Goal: Information Seeking & Learning: Learn about a topic

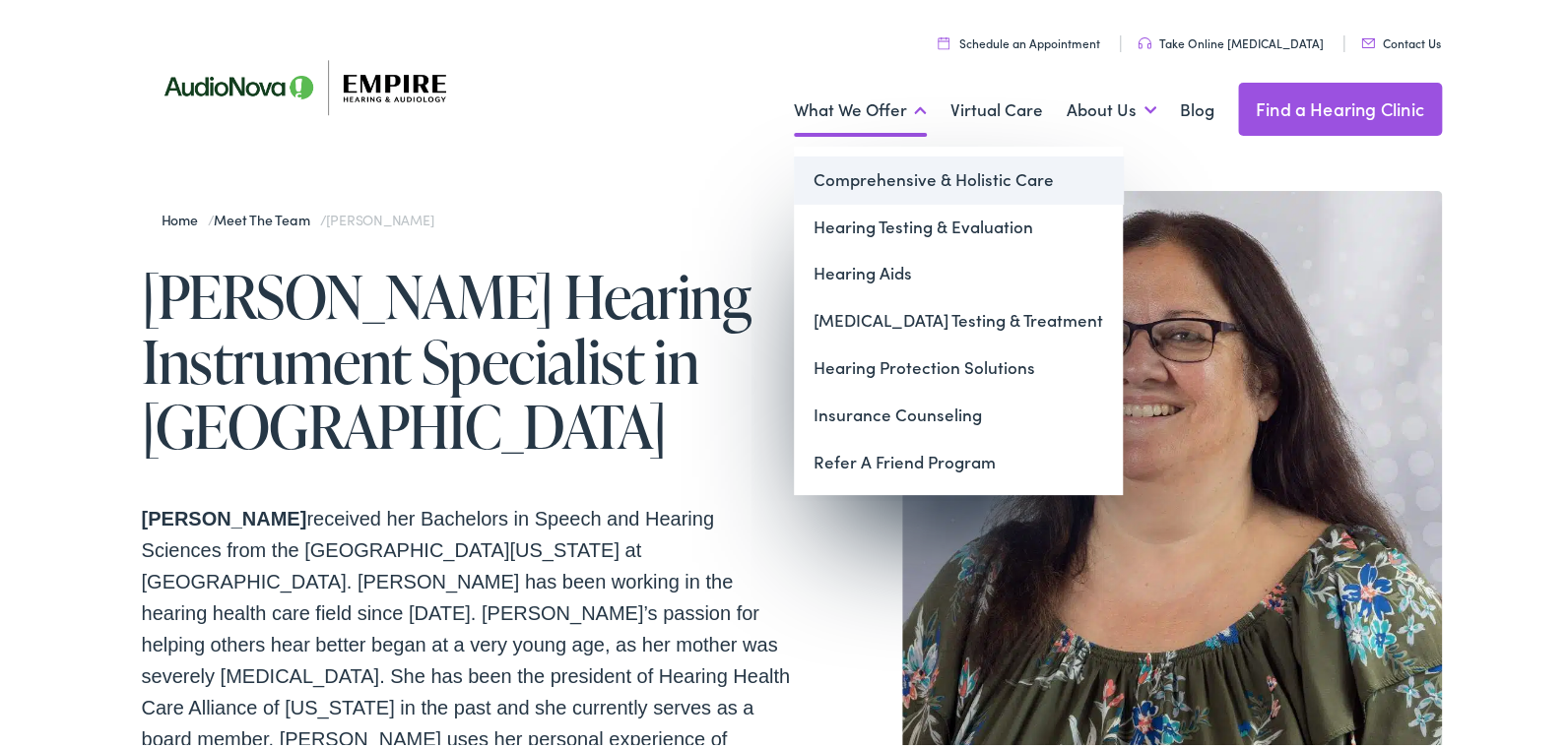
click at [880, 177] on link "Comprehensive & Holistic Care" at bounding box center [959, 176] width 329 height 47
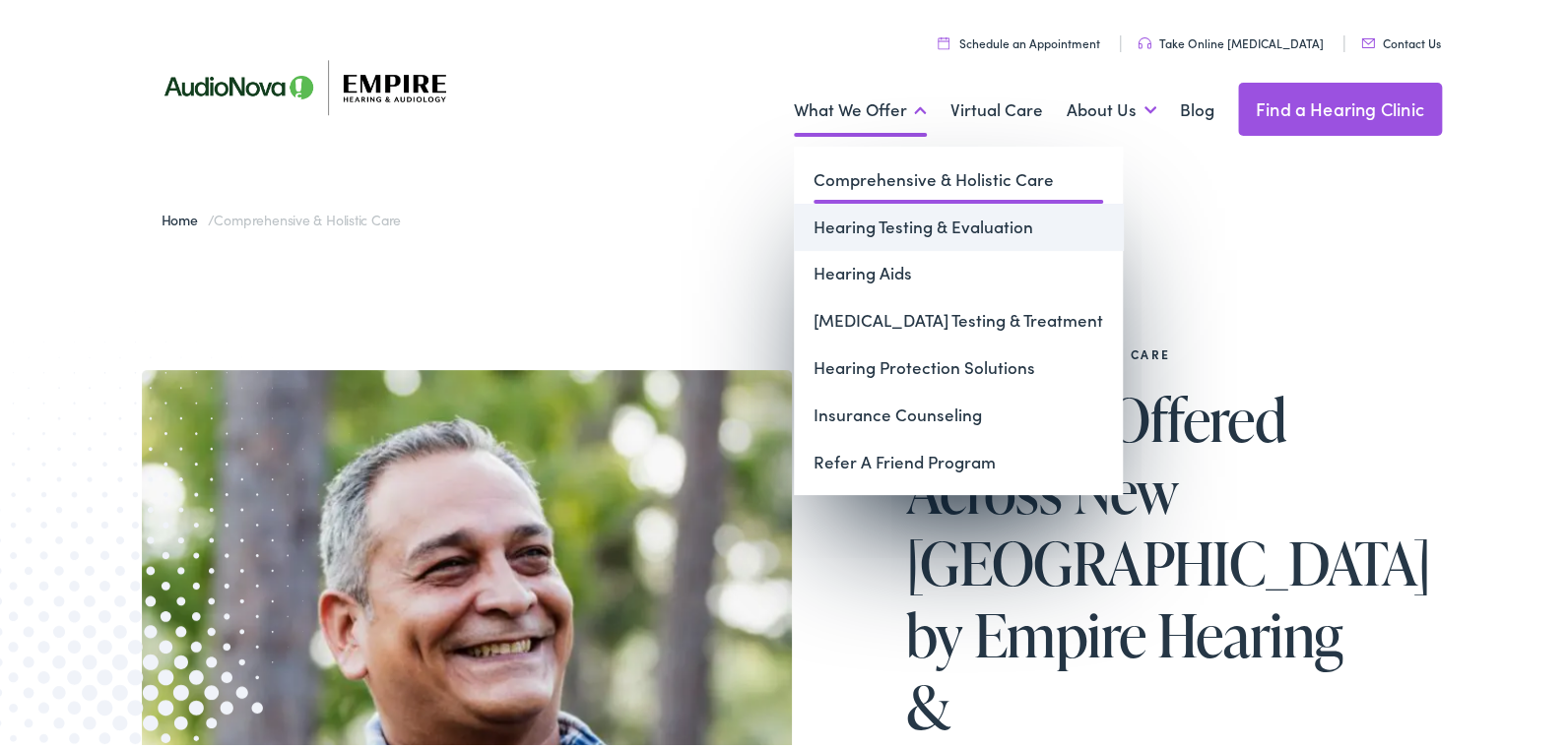
click at [884, 219] on link "Hearing Testing & Evaluation" at bounding box center [959, 224] width 329 height 47
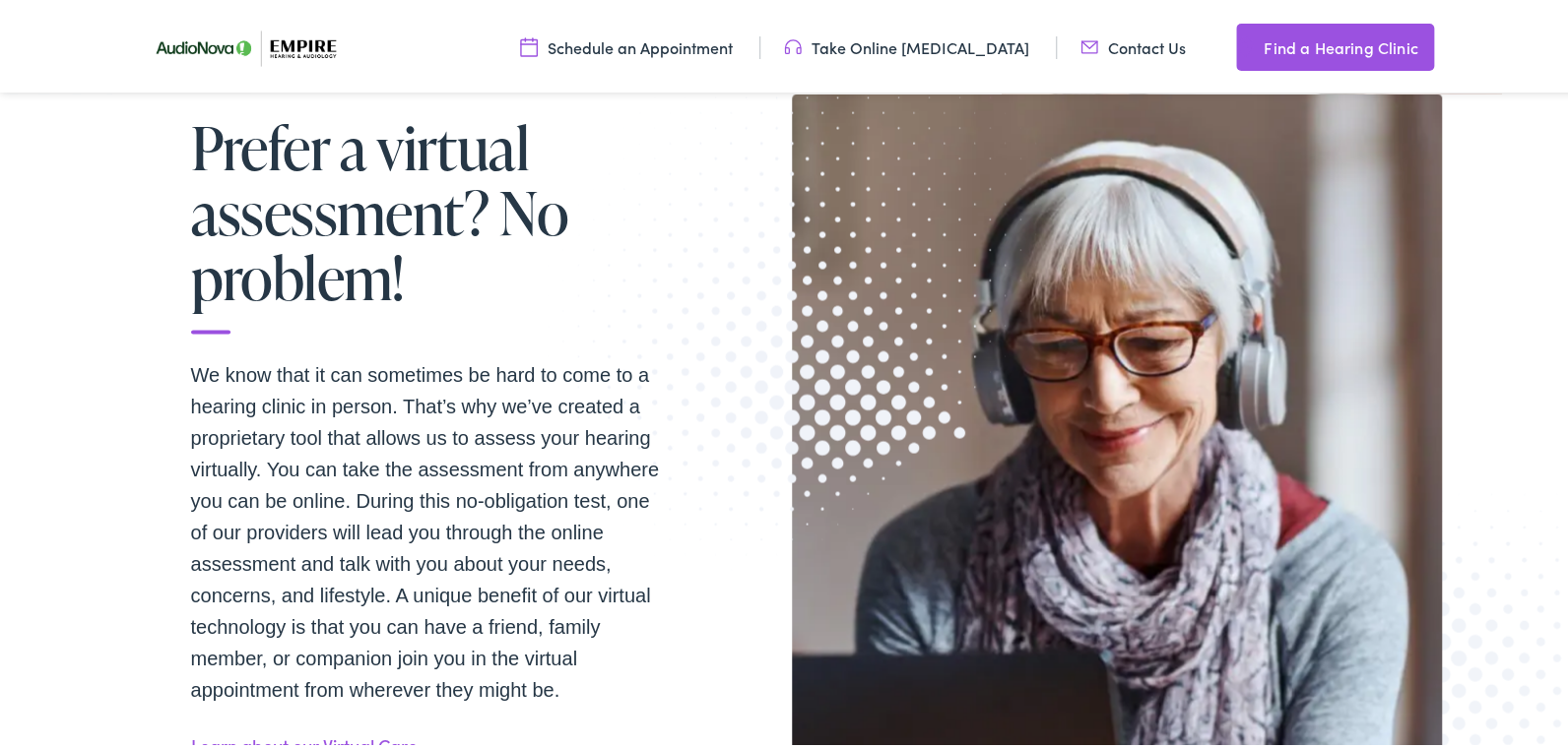
scroll to position [2067, 0]
click at [918, 40] on link "Take Online [MEDICAL_DATA]" at bounding box center [906, 43] width 246 height 22
